Goal: Task Accomplishment & Management: Manage account settings

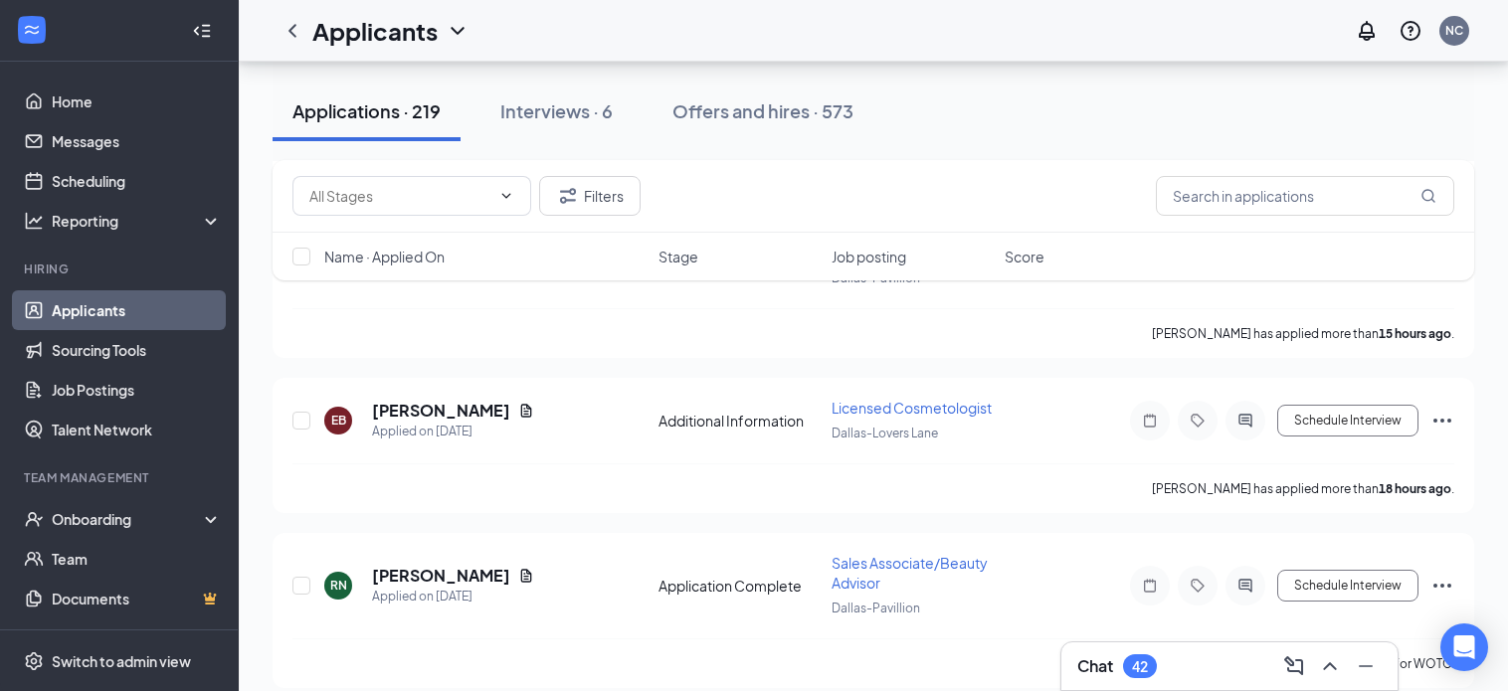
scroll to position [979, 0]
click at [480, 577] on h5 "[PERSON_NAME]" at bounding box center [441, 575] width 138 height 22
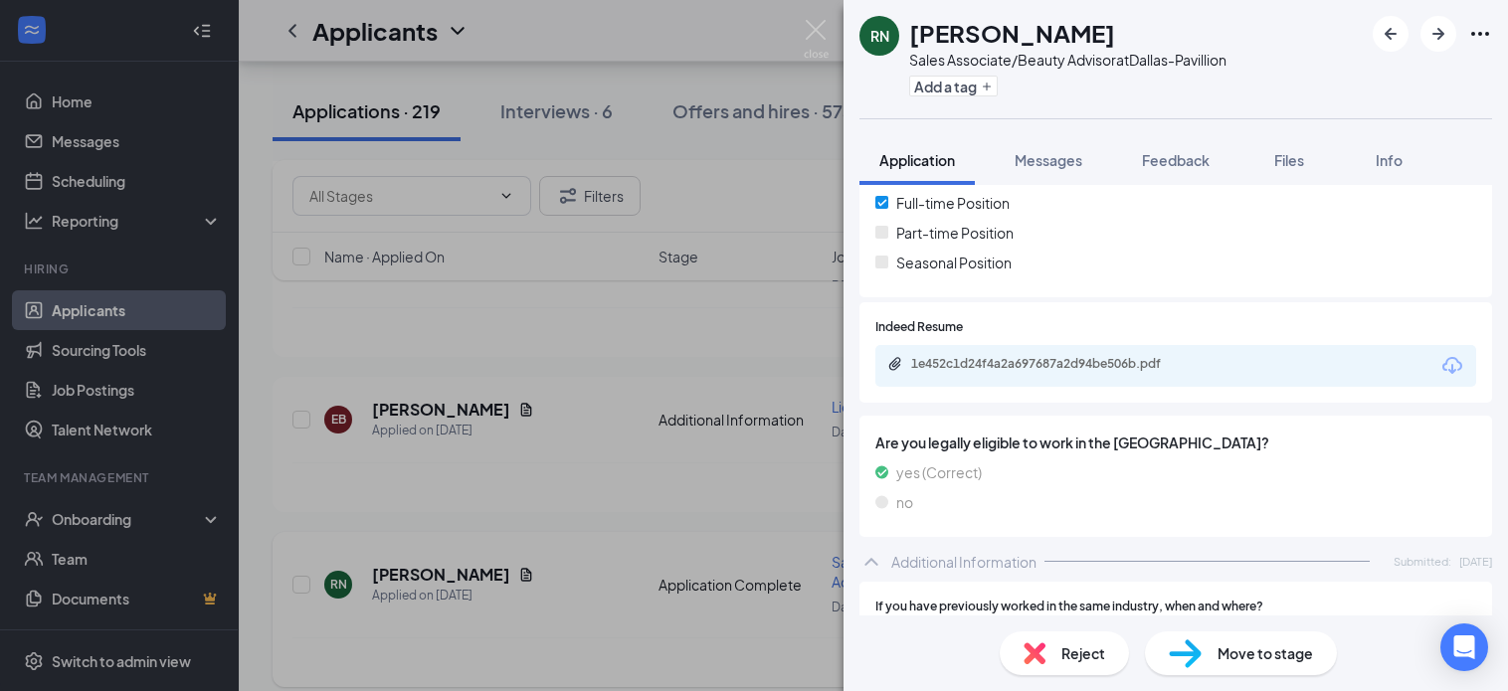
scroll to position [509, 0]
click at [1127, 366] on div "1e452c1d24f4a2a697687a2d94be506b.pdf" at bounding box center [1050, 362] width 278 height 16
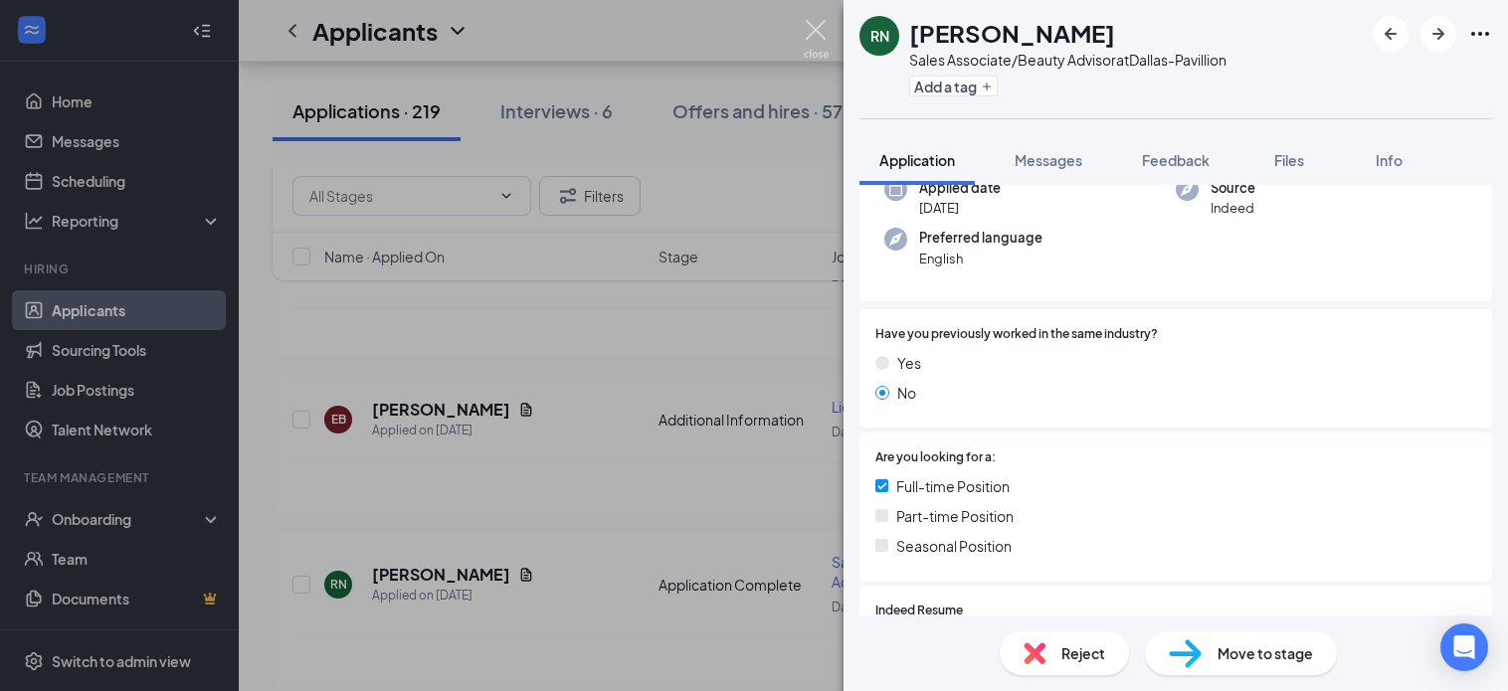
scroll to position [0, 0]
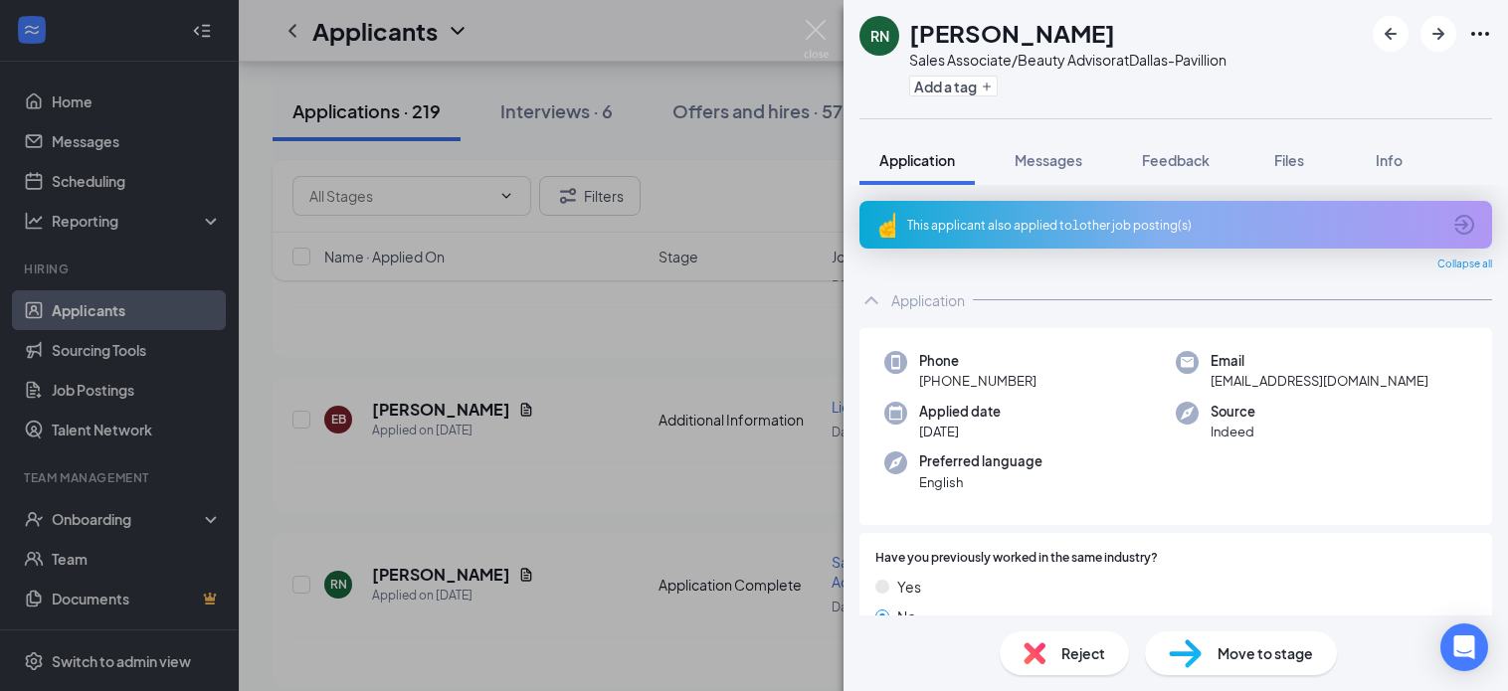
click at [1073, 223] on div "This applicant also applied to 1 other job posting(s)" at bounding box center [1173, 225] width 533 height 17
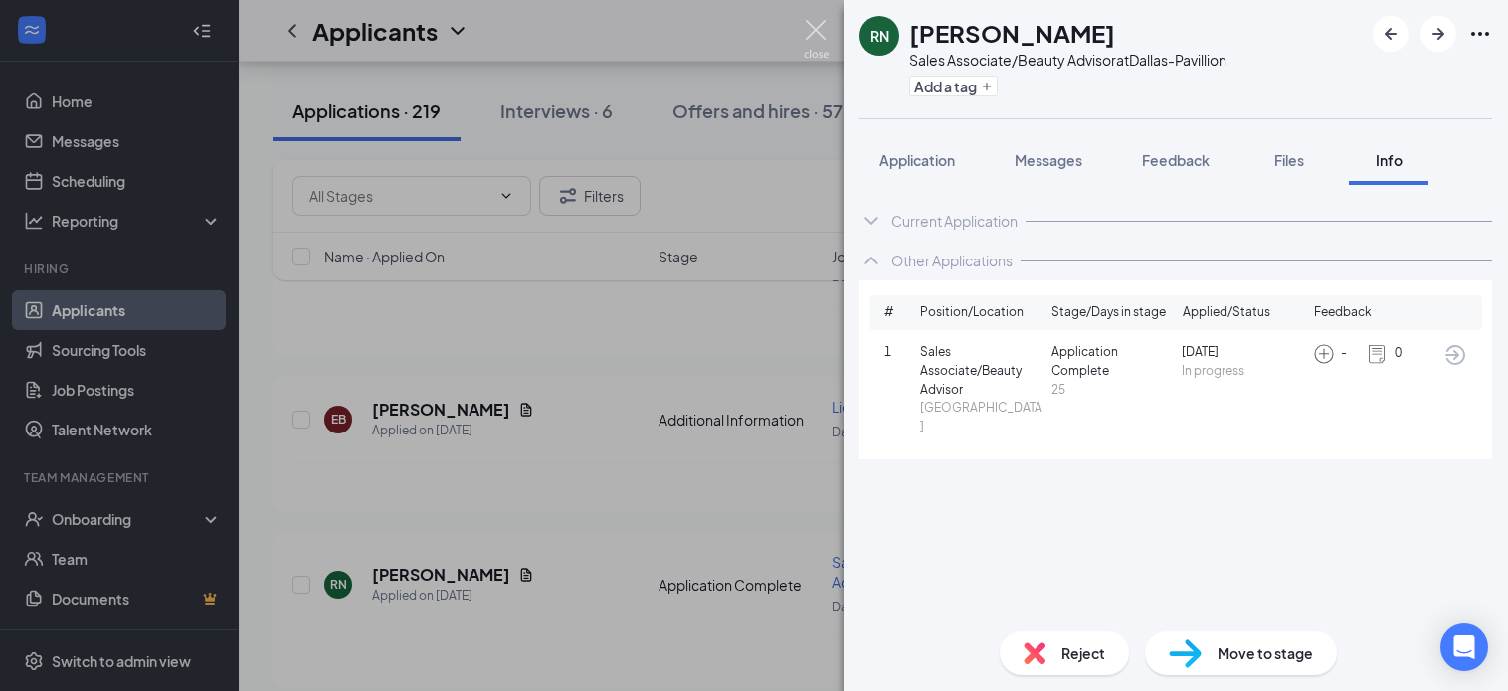
click at [810, 28] on img at bounding box center [816, 39] width 25 height 39
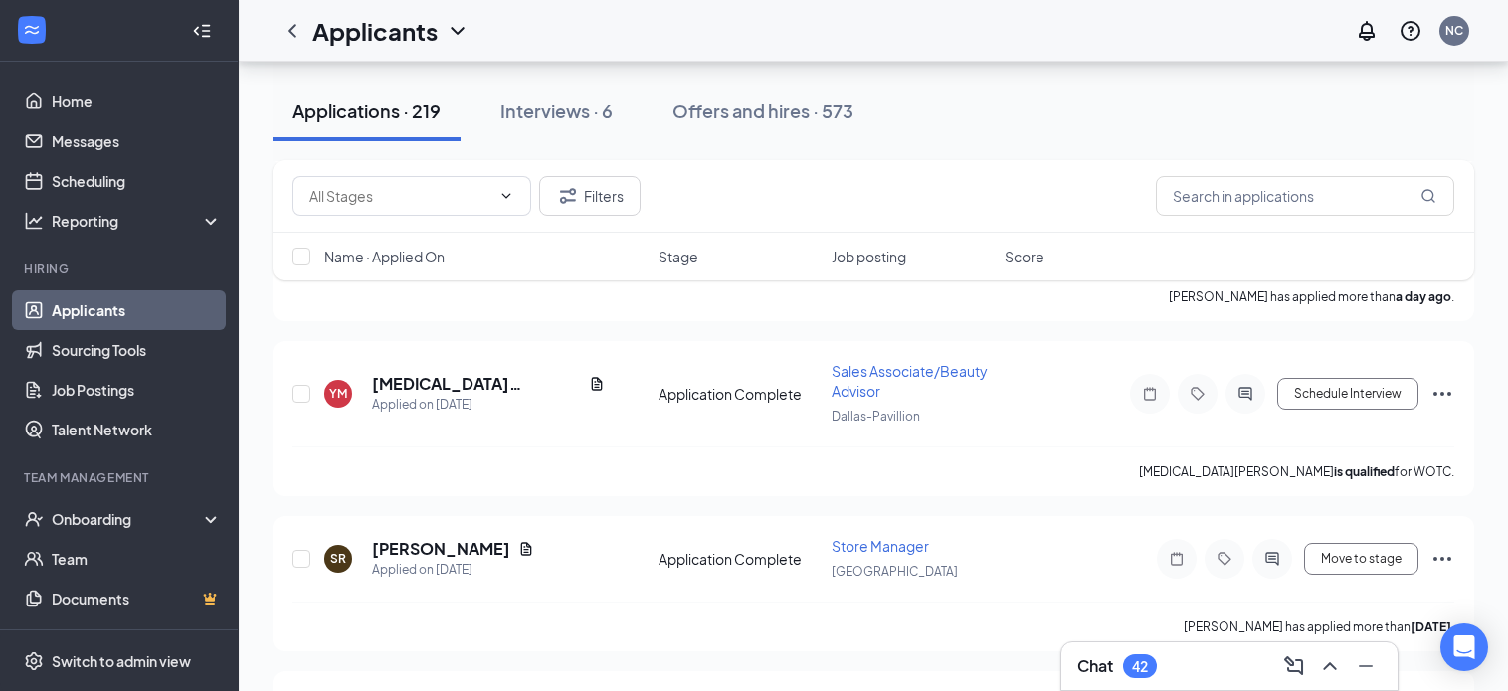
scroll to position [2009, 0]
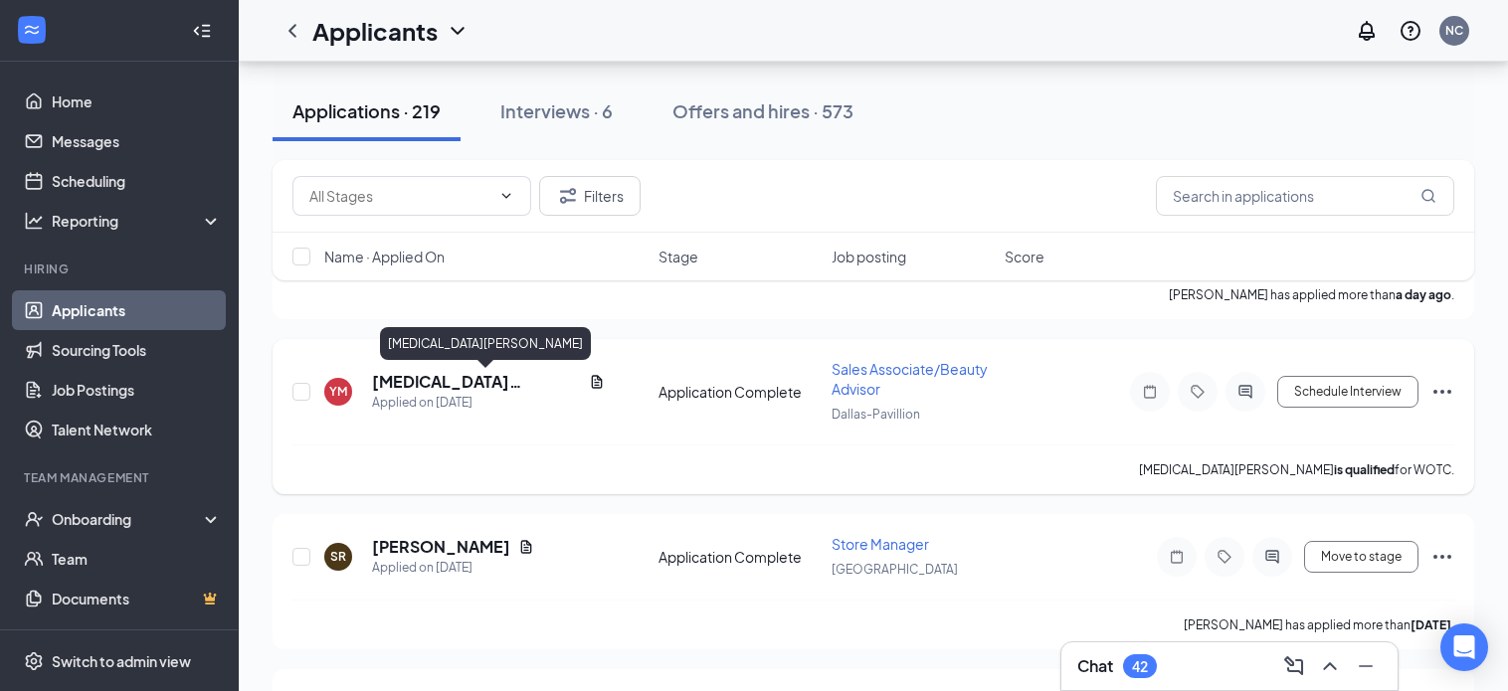
click at [394, 382] on h5 "[MEDICAL_DATA][PERSON_NAME]" at bounding box center [476, 382] width 209 height 22
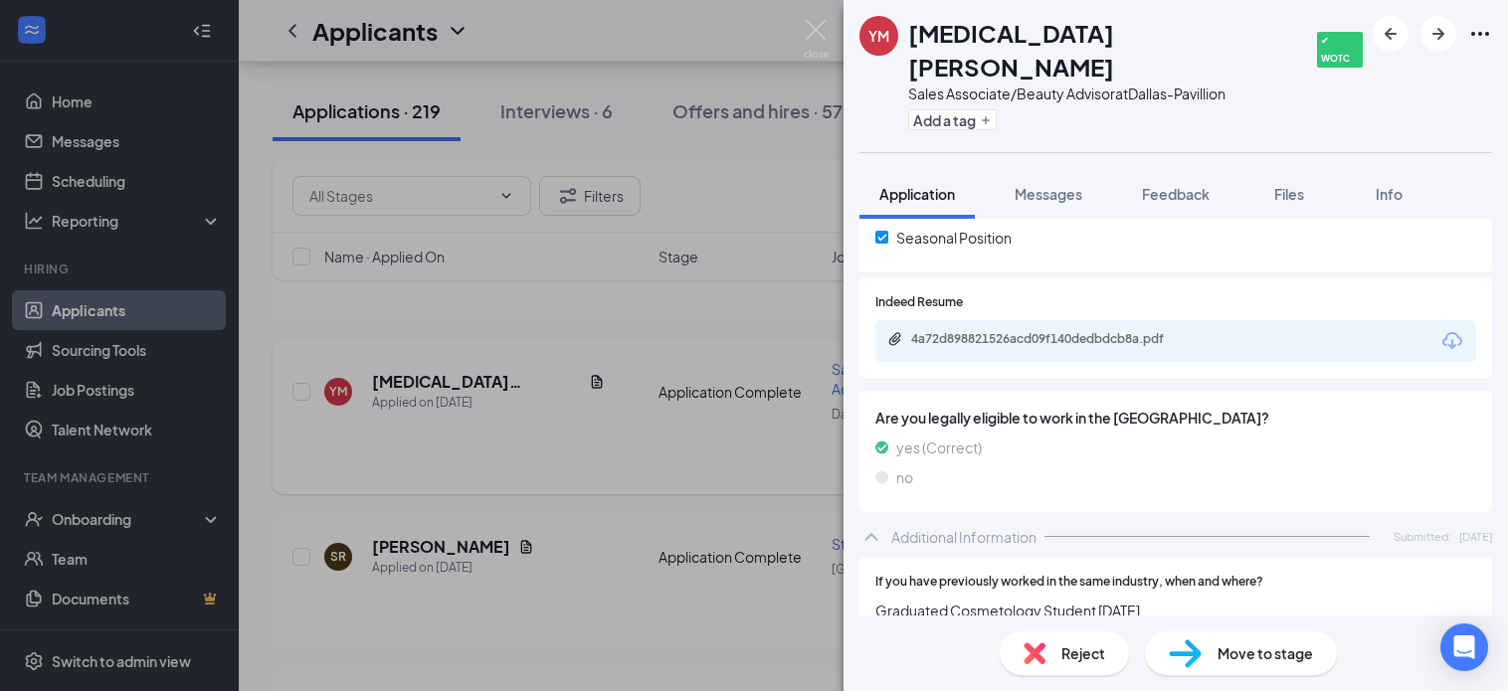
scroll to position [494, 0]
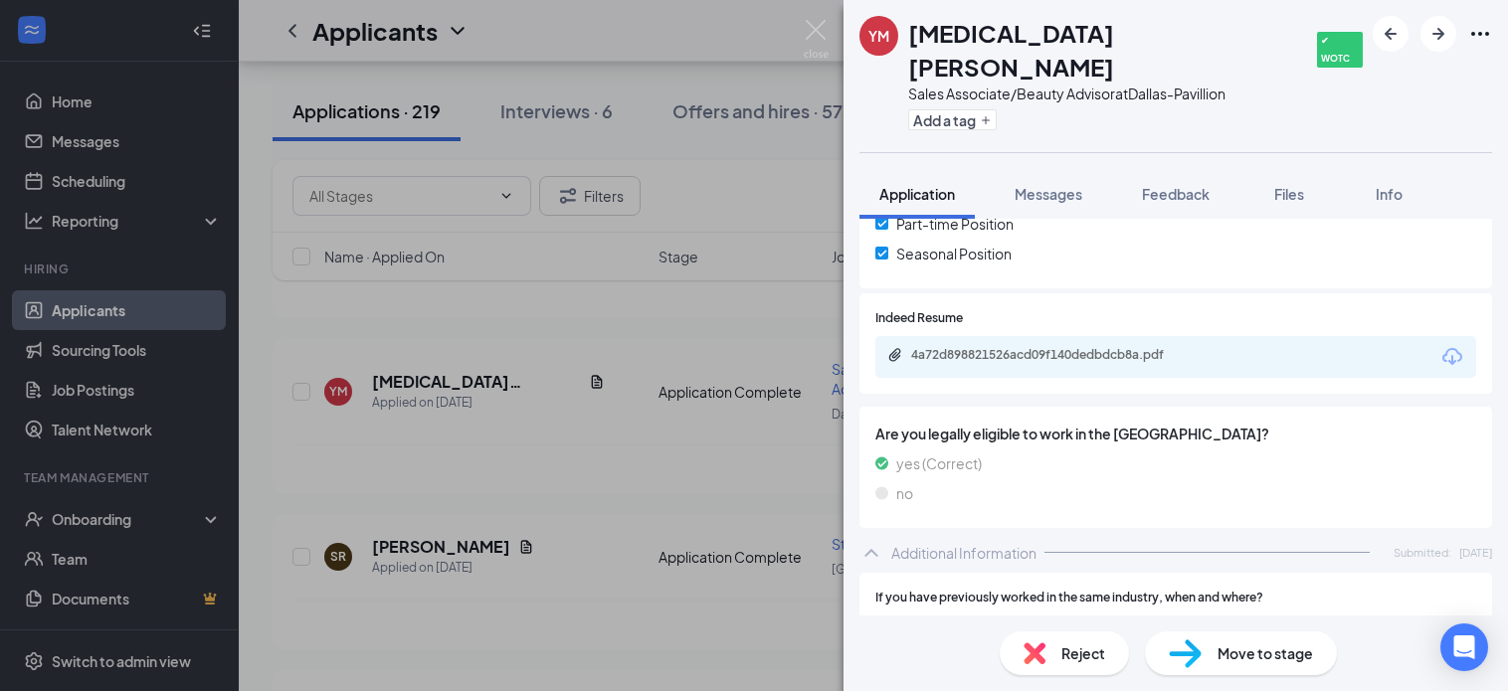
click at [1081, 347] on div "4a72d898821526acd09f140dedbdcb8a.pdf" at bounding box center [1050, 355] width 278 height 16
